Goal: Register for event/course

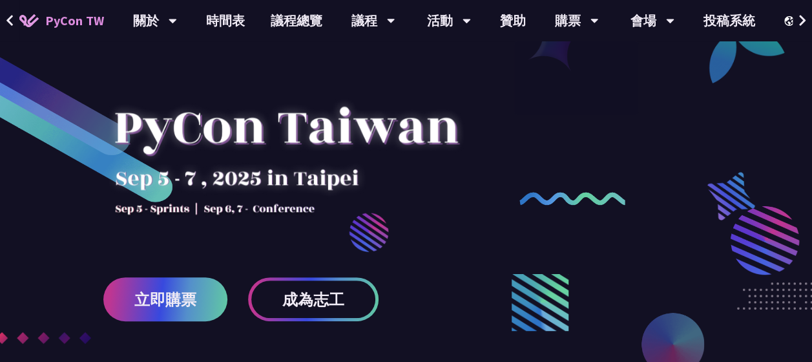
scroll to position [129, 0]
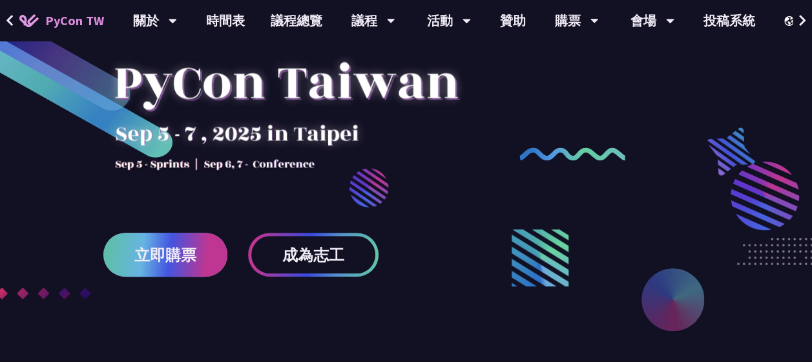
click at [187, 254] on span "立即購票" at bounding box center [165, 255] width 62 height 16
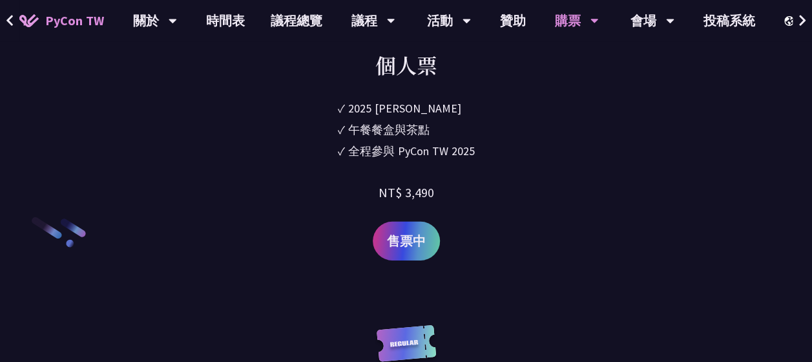
scroll to position [1808, 0]
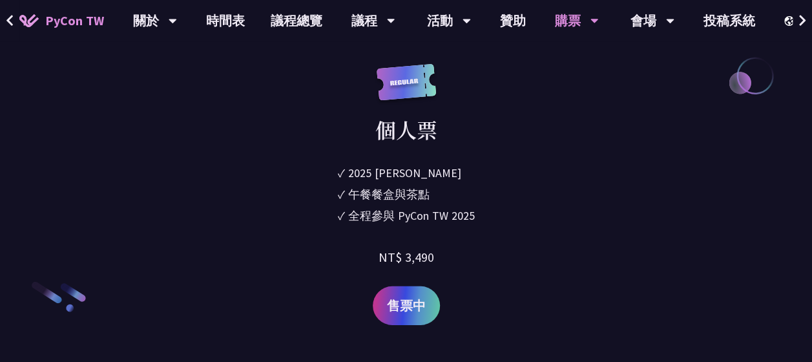
drag, startPoint x: 346, startPoint y: 213, endPoint x: 484, endPoint y: 218, distance: 138.3
click at [484, 218] on div "個人票 ✓ 2025 [PERSON_NAME]✓ 午餐餐盒與茶點 ✓ 全程參與 PyCon TW 2025 NT$ 3,490 售票中" at bounding box center [405, 194] width 393 height 261
click at [482, 218] on div "個人票 ✓ 2025 [PERSON_NAME]✓ 午餐餐盒與茶點 ✓ 全程參與 PyCon TW 2025 NT$ 3,490 售票中" at bounding box center [405, 194] width 393 height 261
click at [473, 218] on div "全程參與 PyCon TW 2025" at bounding box center [411, 215] width 127 height 17
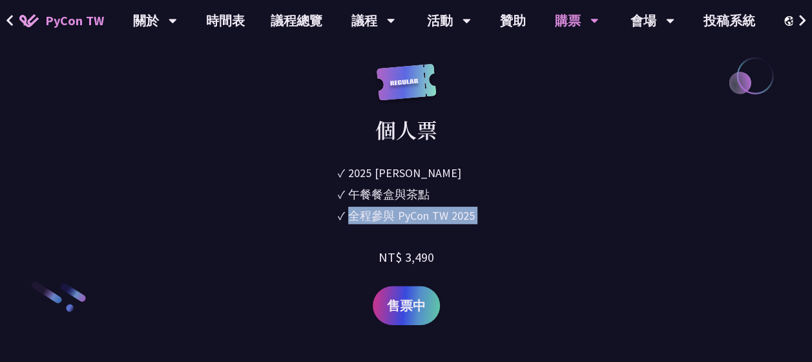
click at [472, 218] on div "全程參與 PyCon TW 2025" at bounding box center [411, 215] width 127 height 17
drag, startPoint x: 471, startPoint y: 218, endPoint x: 442, endPoint y: 218, distance: 29.7
click at [464, 218] on div "全程參與 PyCon TW 2025" at bounding box center [411, 215] width 127 height 17
click at [385, 195] on div "午餐餐盒與茶點" at bounding box center [388, 193] width 81 height 17
click at [386, 195] on div "午餐餐盒與茶點" at bounding box center [388, 193] width 81 height 17
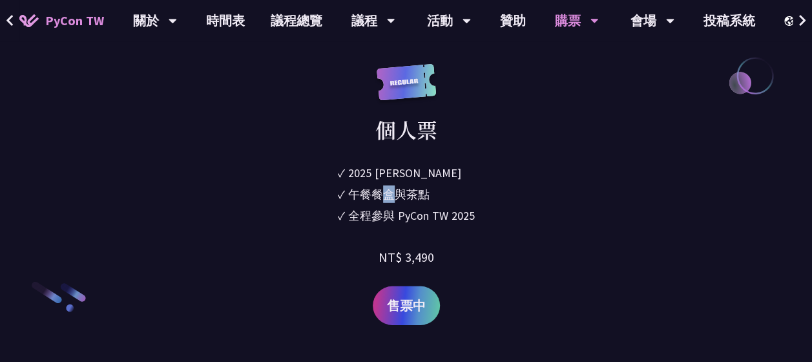
click at [386, 195] on div "午餐餐盒與茶點" at bounding box center [388, 193] width 81 height 17
drag, startPoint x: 384, startPoint y: 194, endPoint x: 362, endPoint y: 168, distance: 34.8
click at [362, 168] on div "2025 [PERSON_NAME]" at bounding box center [404, 172] width 113 height 17
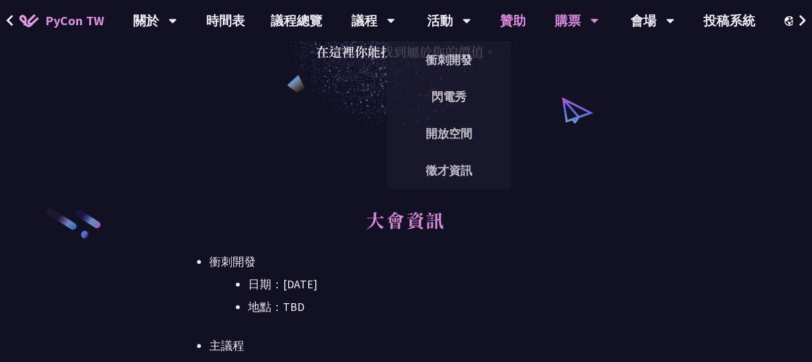
scroll to position [0, 0]
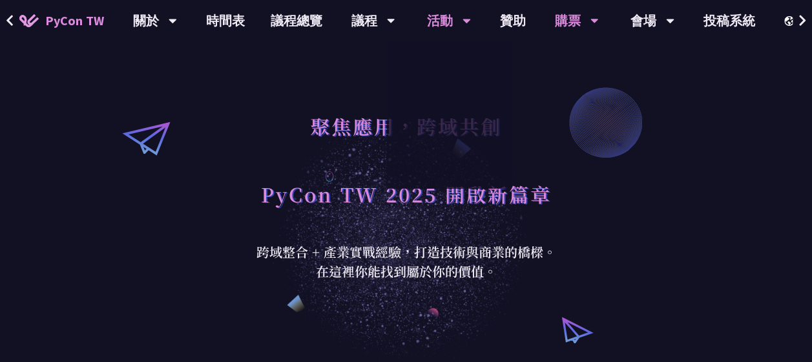
drag, startPoint x: 362, startPoint y: 168, endPoint x: 499, endPoint y: 89, distance: 158.0
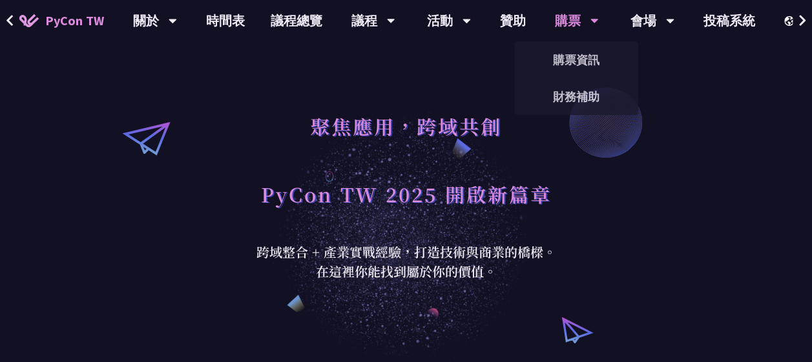
drag, startPoint x: 650, startPoint y: 292, endPoint x: 568, endPoint y: 12, distance: 292.0
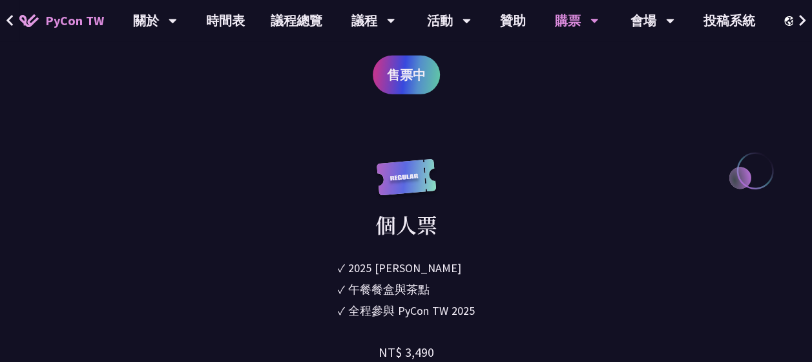
scroll to position [1808, 0]
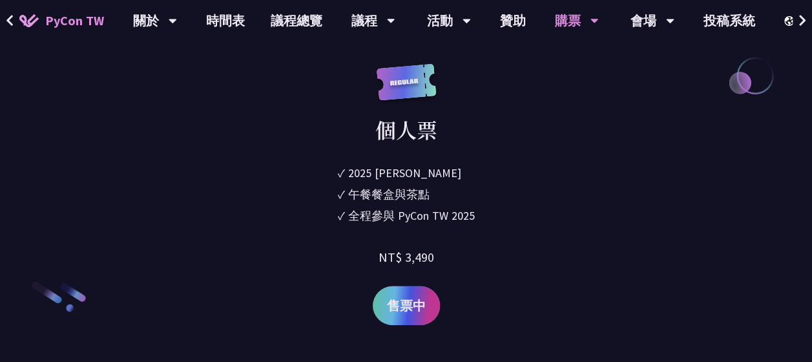
click at [428, 301] on link "售票中" at bounding box center [406, 305] width 67 height 39
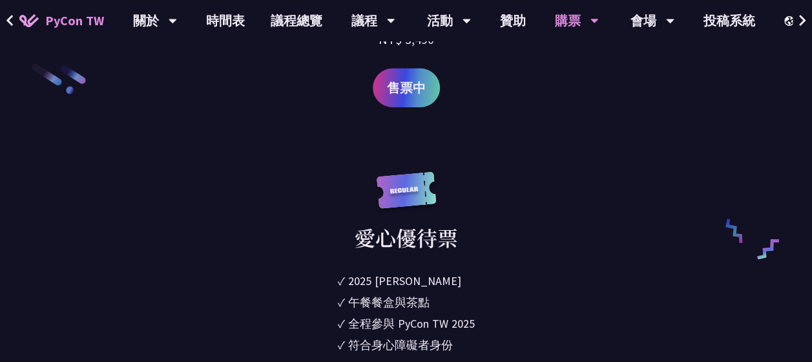
scroll to position [1937, 0]
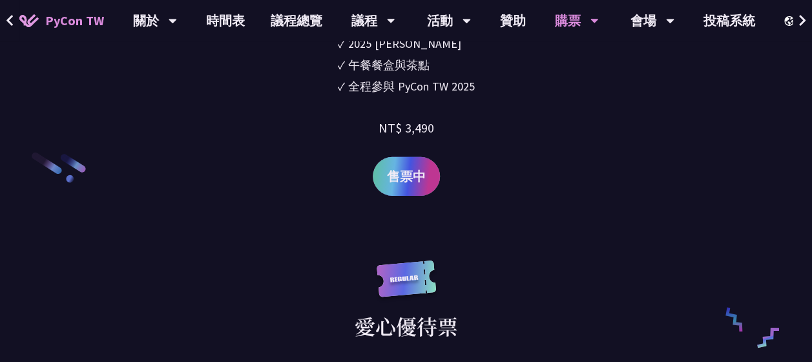
click at [418, 185] on span "售票中" at bounding box center [406, 176] width 39 height 19
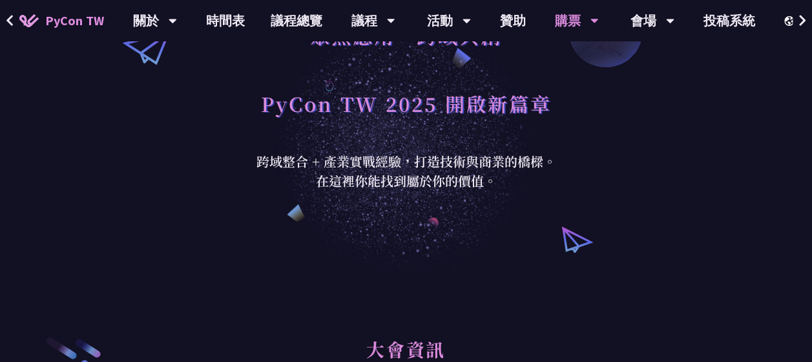
scroll to position [0, 0]
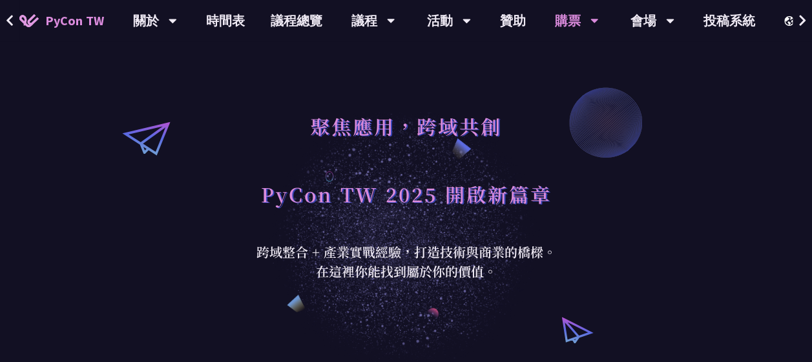
drag, startPoint x: 621, startPoint y: 130, endPoint x: 571, endPoint y: -44, distance: 181.5
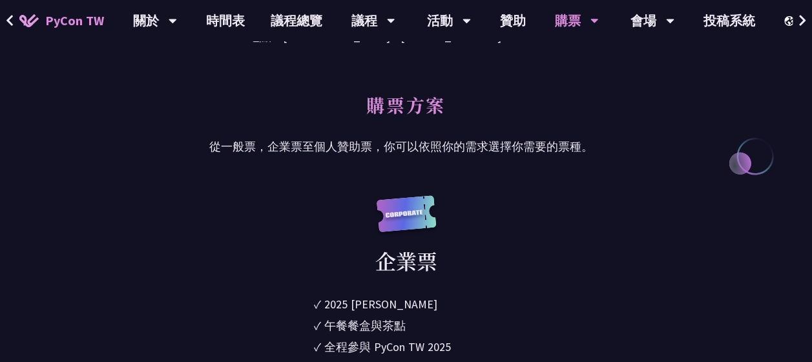
scroll to position [710, 0]
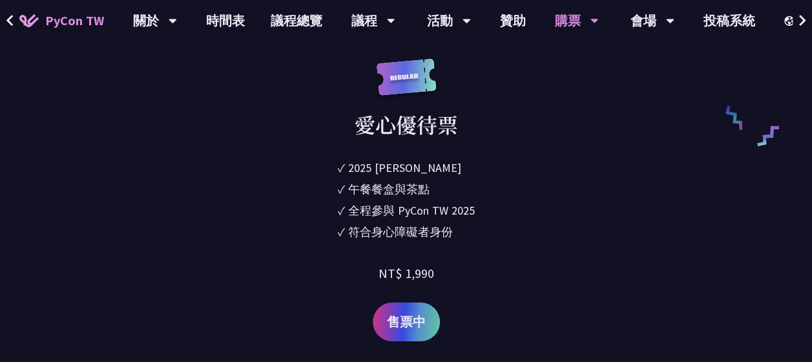
drag, startPoint x: 575, startPoint y: 192, endPoint x: 583, endPoint y: 318, distance: 126.8
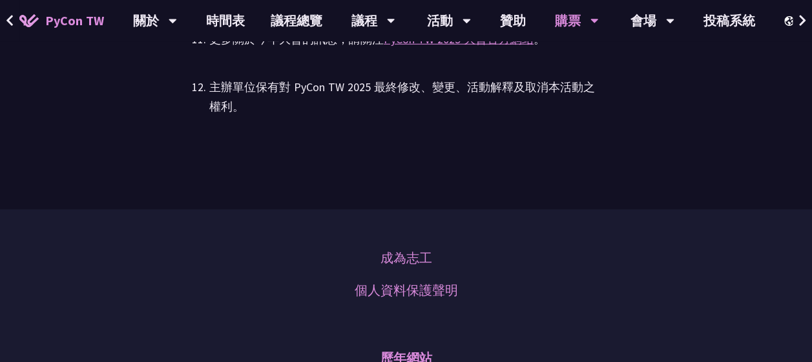
scroll to position [4025, 0]
